Goal: Task Accomplishment & Management: Use online tool/utility

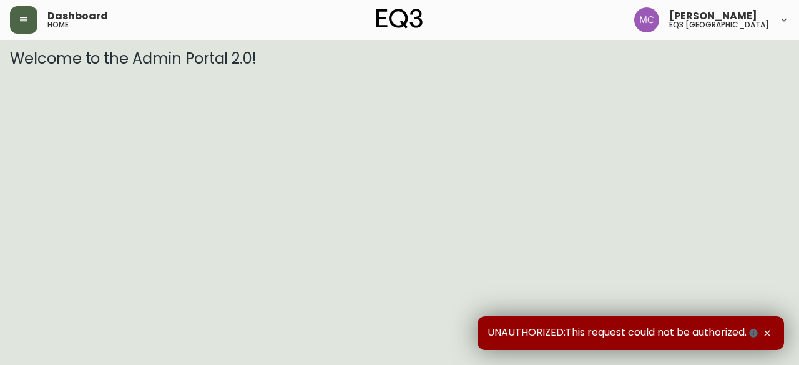
click at [22, 20] on icon "button" at bounding box center [23, 19] width 7 height 5
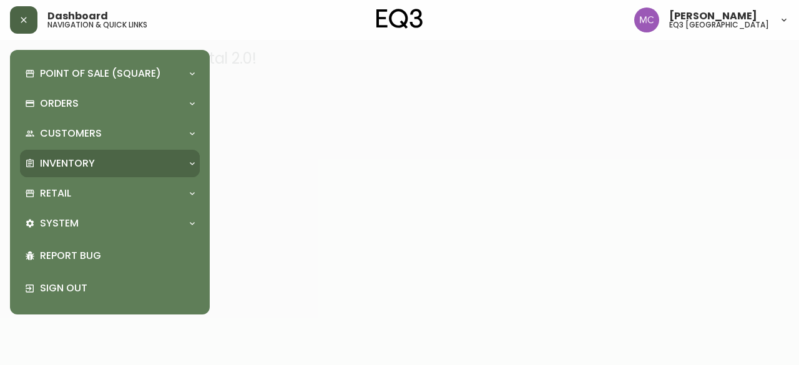
click at [65, 162] on p "Inventory" at bounding box center [67, 164] width 55 height 14
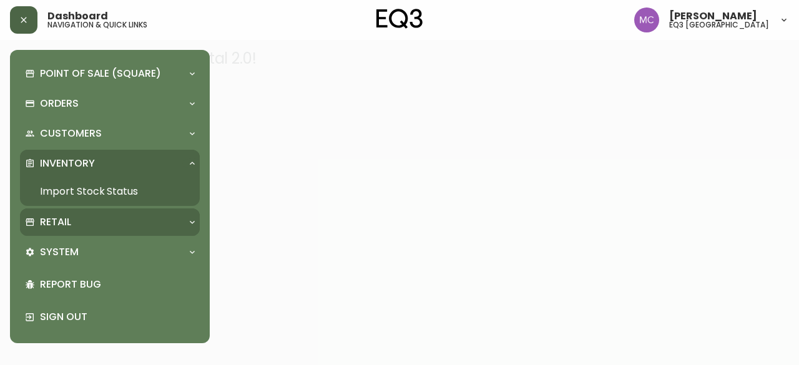
click at [76, 225] on div "Retail" at bounding box center [103, 222] width 157 height 14
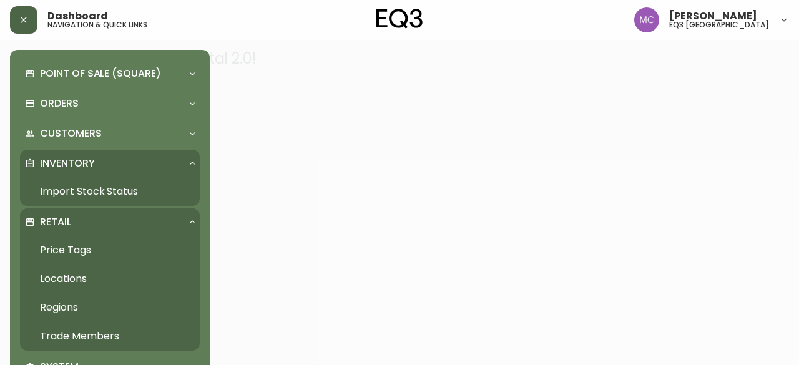
click at [96, 327] on link "Trade Members" at bounding box center [110, 336] width 180 height 29
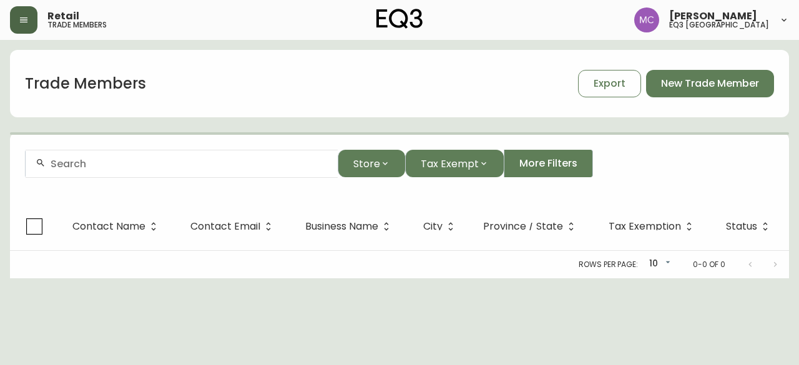
click at [137, 162] on input "text" at bounding box center [189, 164] width 277 height 12
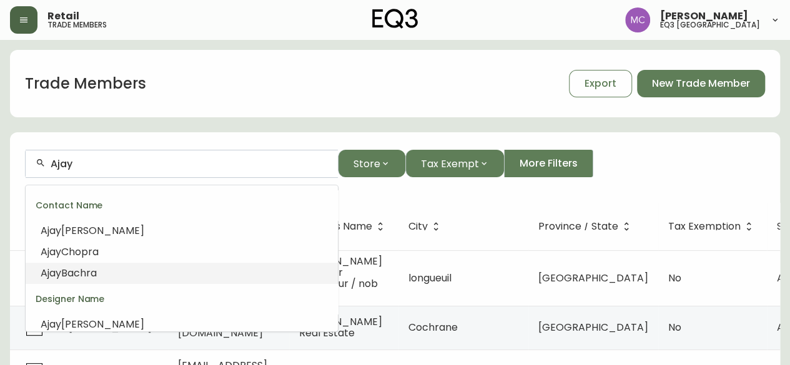
click at [64, 278] on span "Bachra" at bounding box center [79, 273] width 36 height 14
type input "Ajay Bachra"
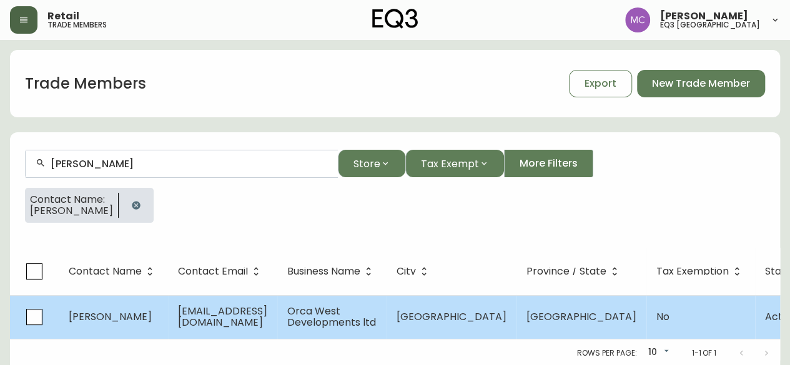
click at [114, 327] on td "Ajay Bachra" at bounding box center [113, 317] width 109 height 44
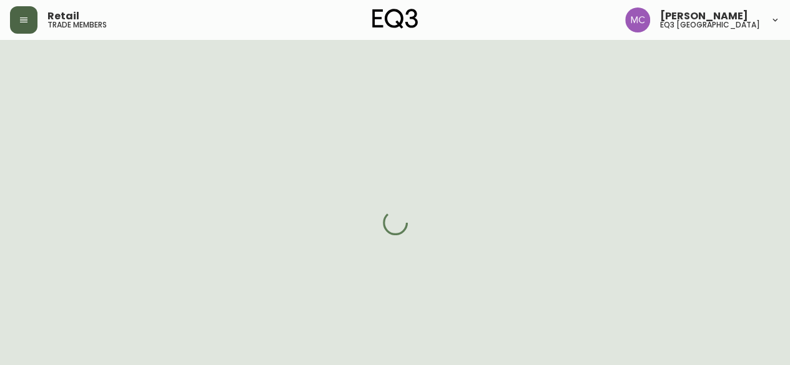
select select "BC"
select select "CA"
select select "CA_EN"
select select "Social Media"
select select "Home Builder"
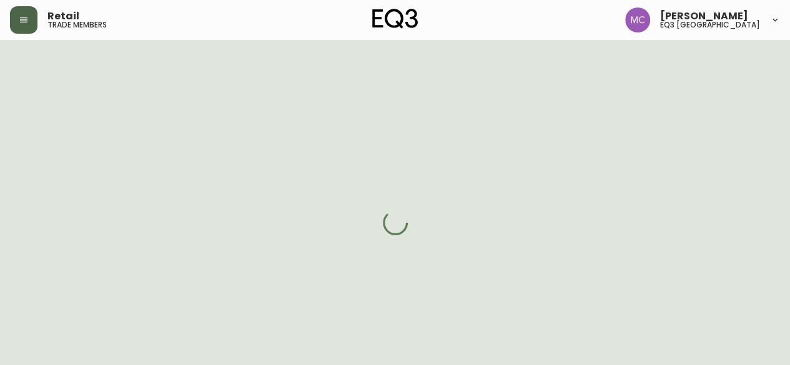
select select "false"
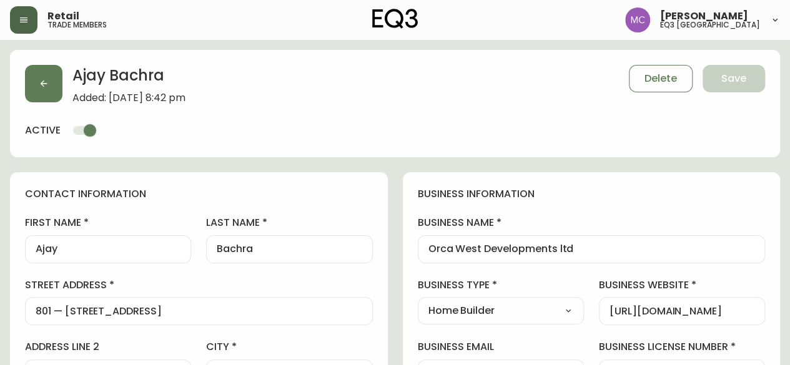
type input "EQ3 Vancouver"
select select "cjw10z96p001r6gs00juufhhe"
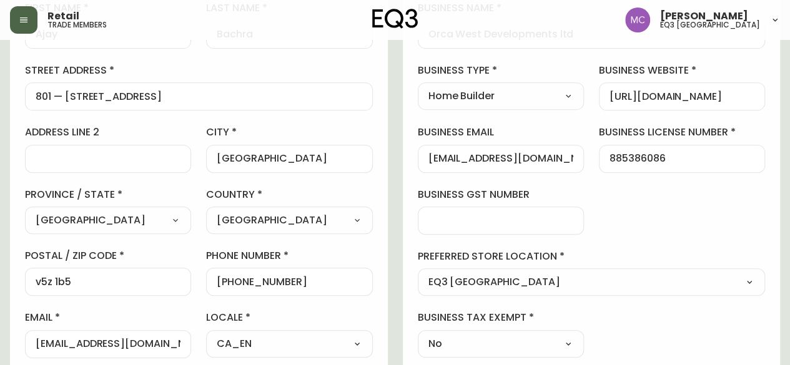
scroll to position [212, 0]
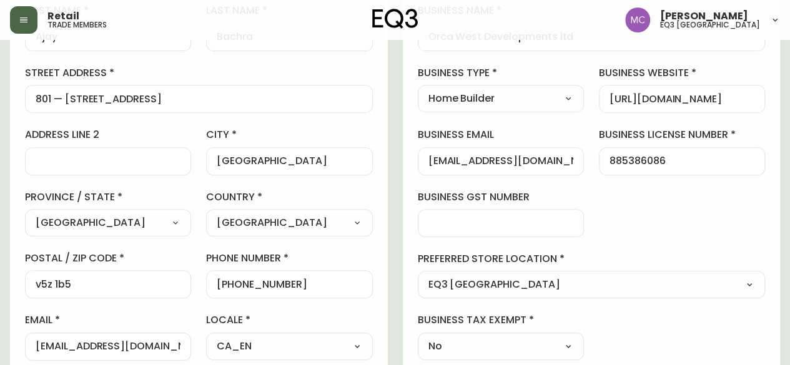
drag, startPoint x: 423, startPoint y: 159, endPoint x: 553, endPoint y: 167, distance: 130.1
click at [553, 167] on div "info@orcawestdevelopments.com" at bounding box center [501, 161] width 166 height 28
click at [719, 207] on div "business information business name Orca West Developments ltd business type Hom…" at bounding box center [592, 167] width 378 height 415
drag, startPoint x: 291, startPoint y: 283, endPoint x: 227, endPoint y: 282, distance: 64.3
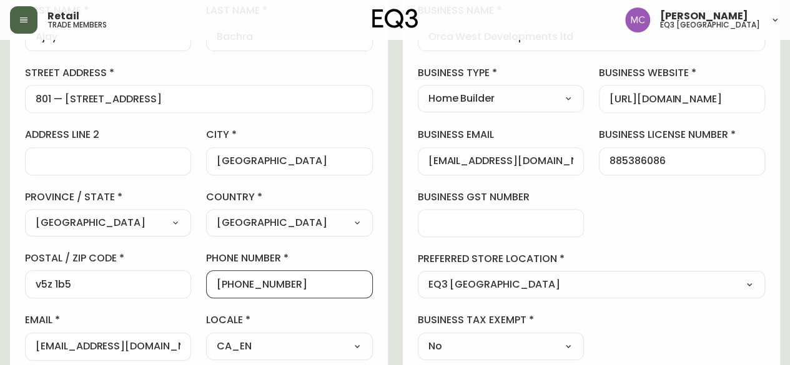
click at [227, 282] on input "+16043755188" at bounding box center [289, 284] width 145 height 12
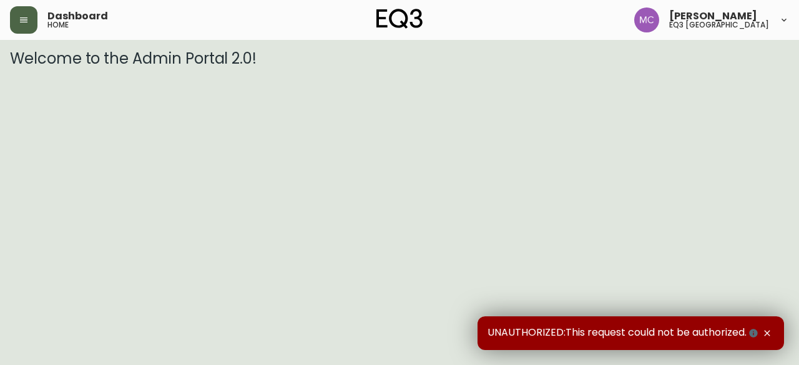
click at [27, 27] on button "button" at bounding box center [23, 19] width 27 height 27
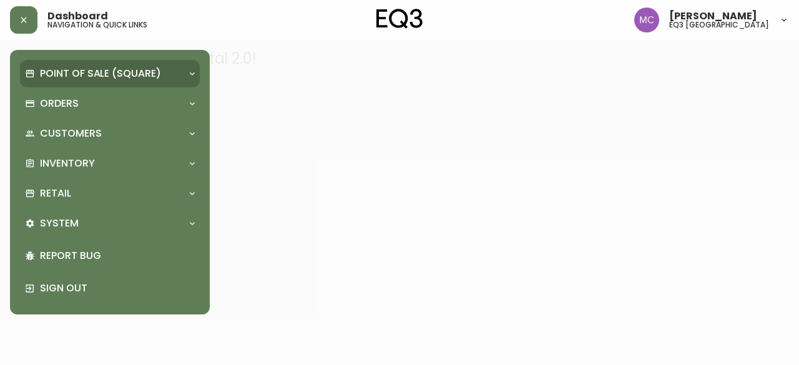
click at [56, 69] on p "Point of Sale (Square)" at bounding box center [100, 74] width 121 height 14
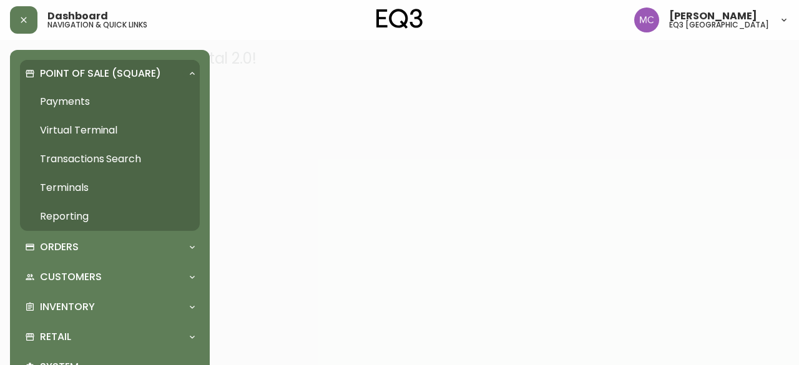
click at [56, 68] on p "Point of Sale (Square)" at bounding box center [100, 74] width 121 height 14
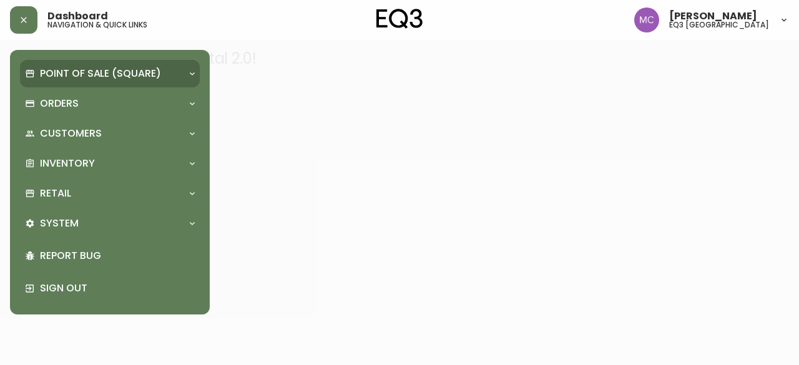
click at [56, 68] on p "Point of Sale (Square)" at bounding box center [100, 74] width 121 height 14
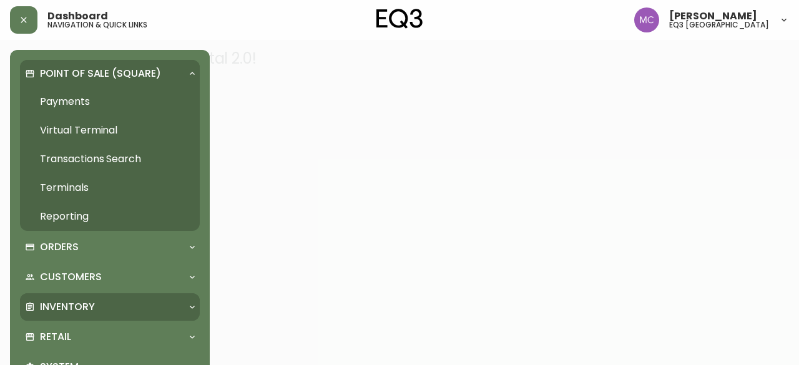
click at [84, 297] on div "Inventory" at bounding box center [110, 306] width 180 height 27
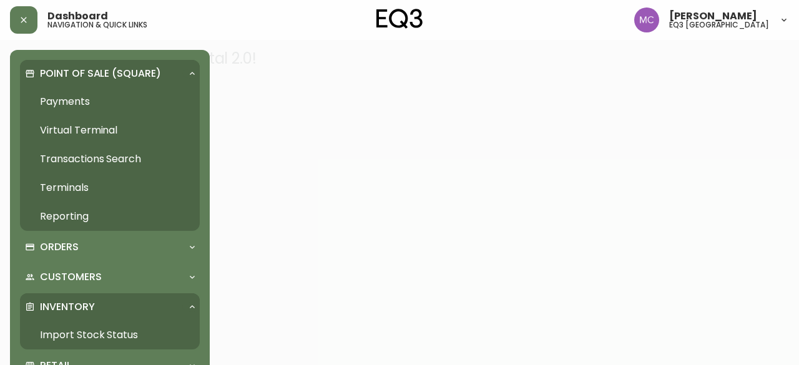
click at [55, 327] on link "Import Stock Status" at bounding box center [110, 335] width 180 height 29
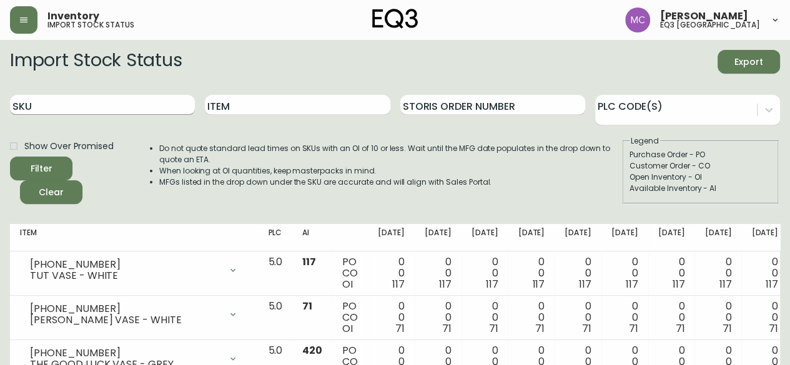
click at [44, 110] on input "SKU" at bounding box center [102, 105] width 185 height 20
paste input "7020-051-5-B"
type input "7020-051-5-B"
click at [10, 157] on button "Filter" at bounding box center [41, 169] width 62 height 24
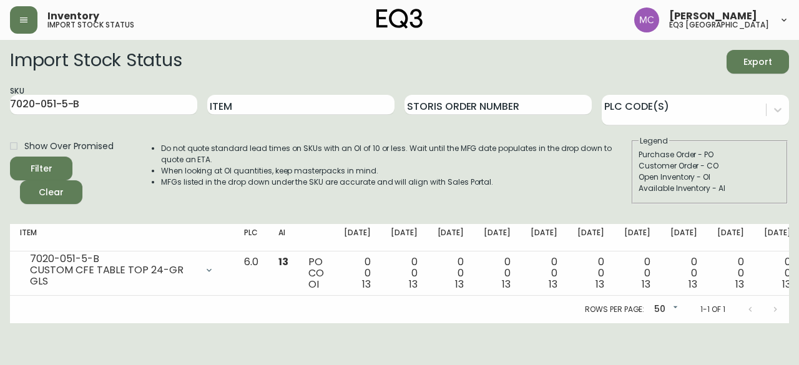
click at [747, 163] on div "Customer Order - CO" at bounding box center [710, 165] width 142 height 11
drag, startPoint x: 78, startPoint y: 109, endPoint x: 0, endPoint y: 106, distance: 78.1
click at [0, 106] on main "Import Stock Status Export SKU 7020-051-5-B Item Storis Order Number PLC Code(s…" at bounding box center [399, 181] width 799 height 283
paste input "7020-050-0-A"
type input "7020-050-0-A"
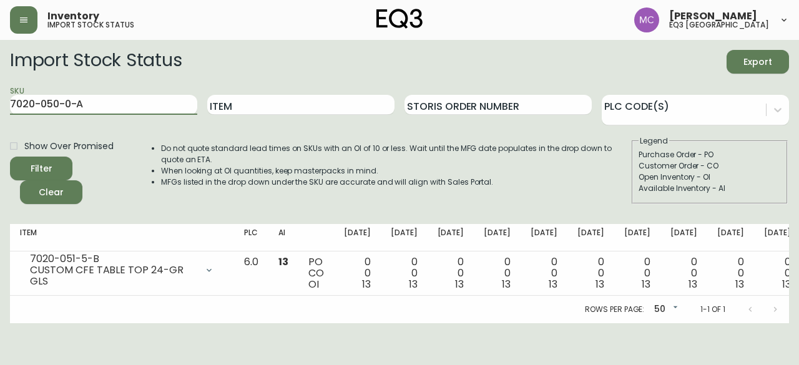
click at [10, 157] on button "Filter" at bounding box center [41, 169] width 62 height 24
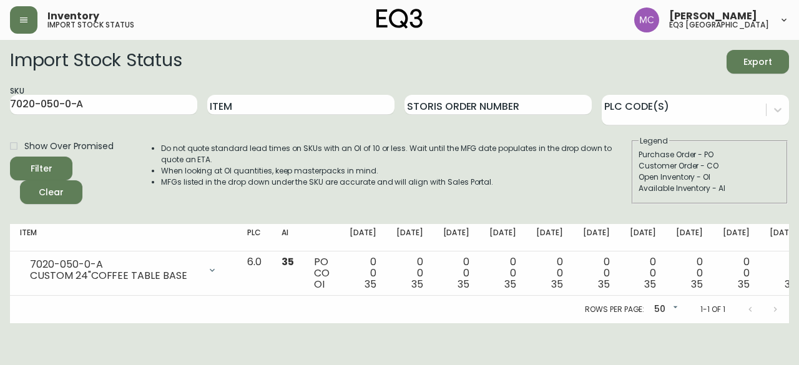
click at [759, 169] on div "Customer Order - CO" at bounding box center [710, 165] width 142 height 11
drag, startPoint x: 101, startPoint y: 102, endPoint x: 0, endPoint y: 107, distance: 101.3
click at [0, 107] on main "Import Stock Status Export SKU 7020-050-0-A Item Storis Order Number PLC Code(s…" at bounding box center [399, 181] width 799 height 283
paste input "[PHONE_NUMBER]"
type input "[PHONE_NUMBER]"
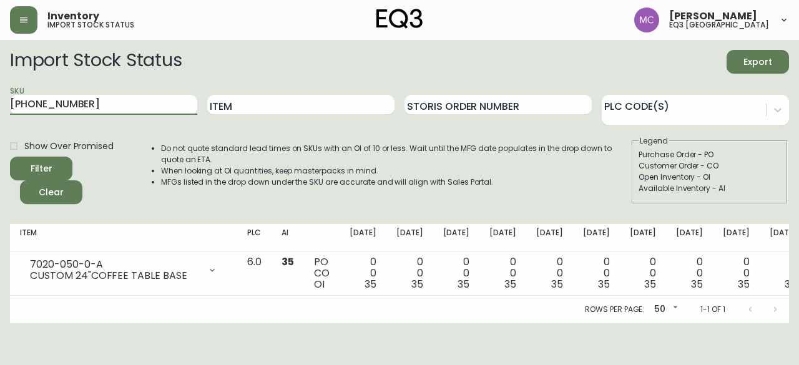
click at [10, 157] on button "Filter" at bounding box center [41, 169] width 62 height 24
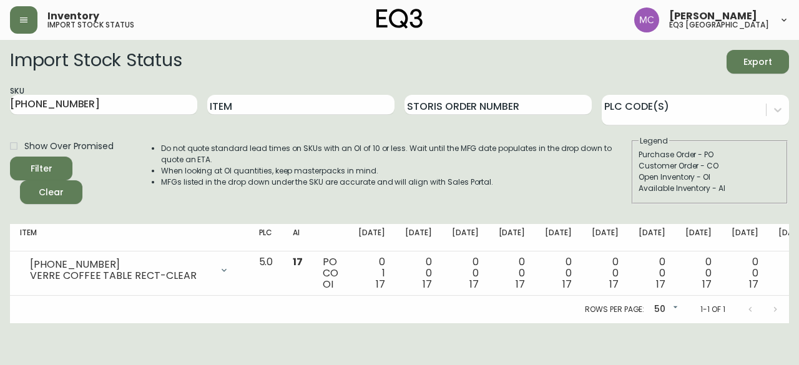
click at [749, 153] on div "Purchase Order - PO" at bounding box center [710, 154] width 142 height 11
drag, startPoint x: 79, startPoint y: 107, endPoint x: 0, endPoint y: 85, distance: 81.6
click at [0, 85] on main "Import Stock Status Export SKU [PHONE_NUMBER] Item Storis Order Number PLC Code…" at bounding box center [399, 181] width 799 height 283
paste input "[PHONE_NUMBER]"
type input "[PHONE_NUMBER]"
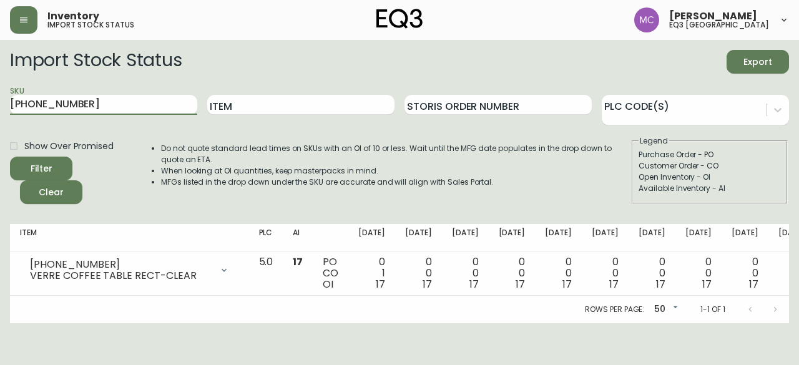
click at [10, 157] on button "Filter" at bounding box center [41, 169] width 62 height 24
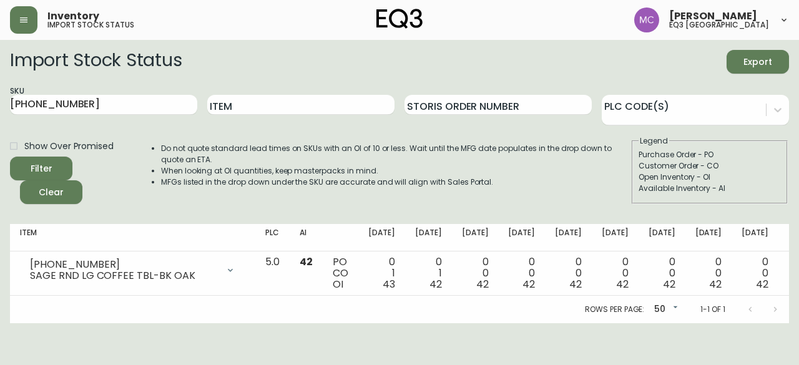
click at [758, 164] on div "Customer Order - CO" at bounding box center [710, 165] width 142 height 11
